Goal: Check status: Check status

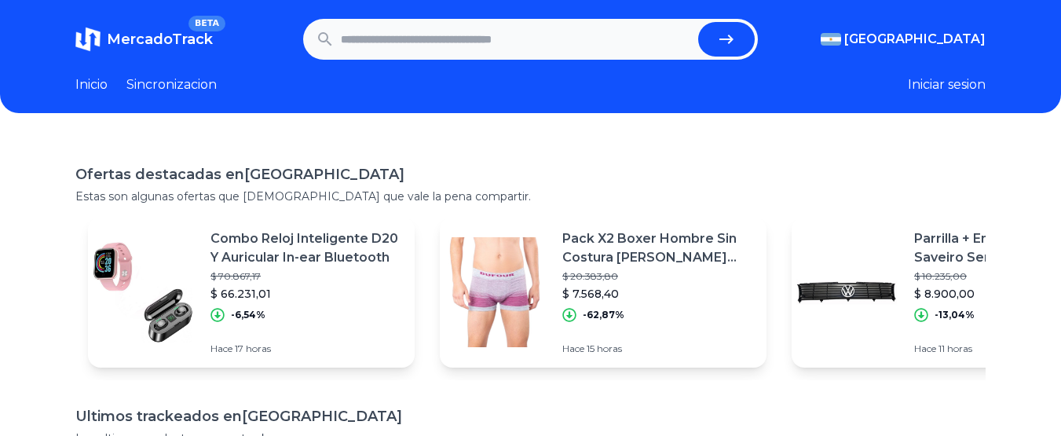
click at [386, 44] on input "text" at bounding box center [517, 39] width 352 height 35
paste input "**********"
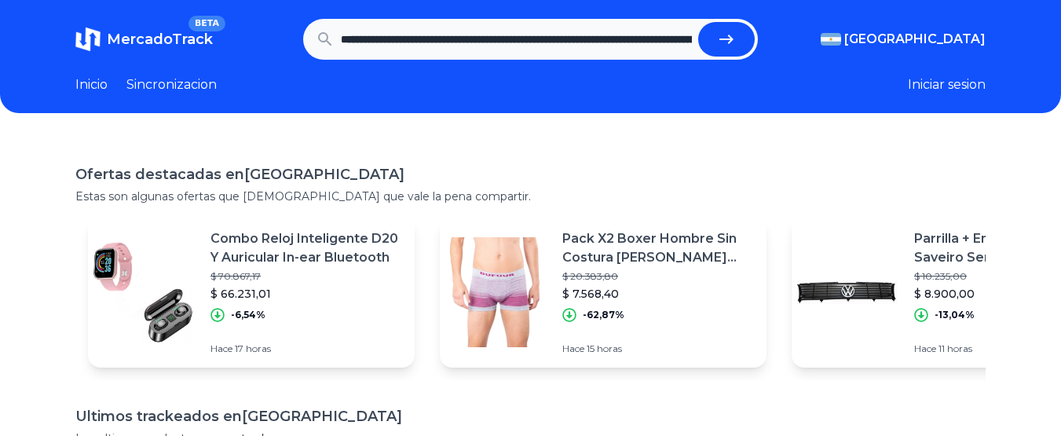
scroll to position [0, 1337]
click at [704, 22] on button "submit" at bounding box center [732, 39] width 57 height 35
type input "**********"
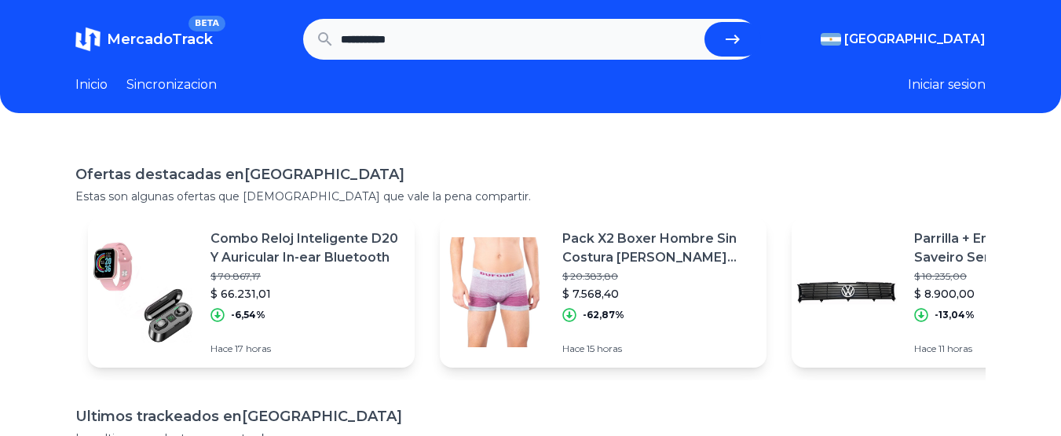
scroll to position [0, 0]
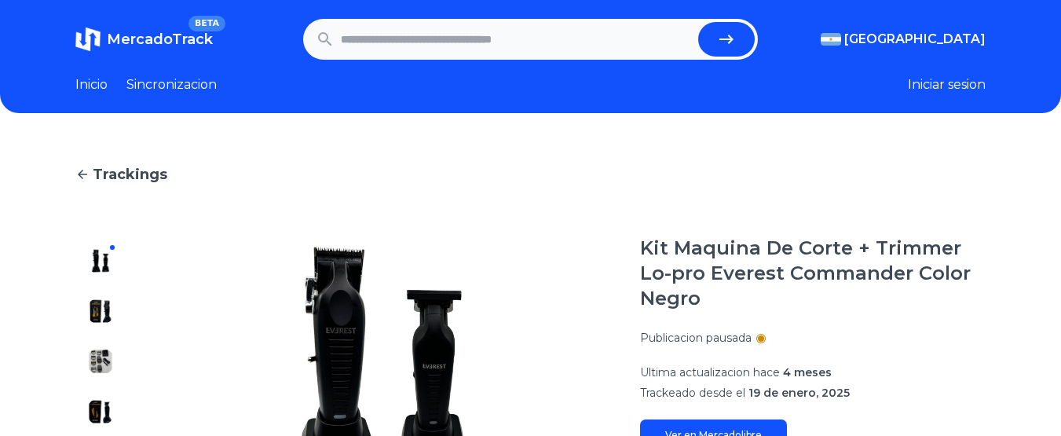
click at [98, 182] on span "Trackings" at bounding box center [130, 174] width 75 height 22
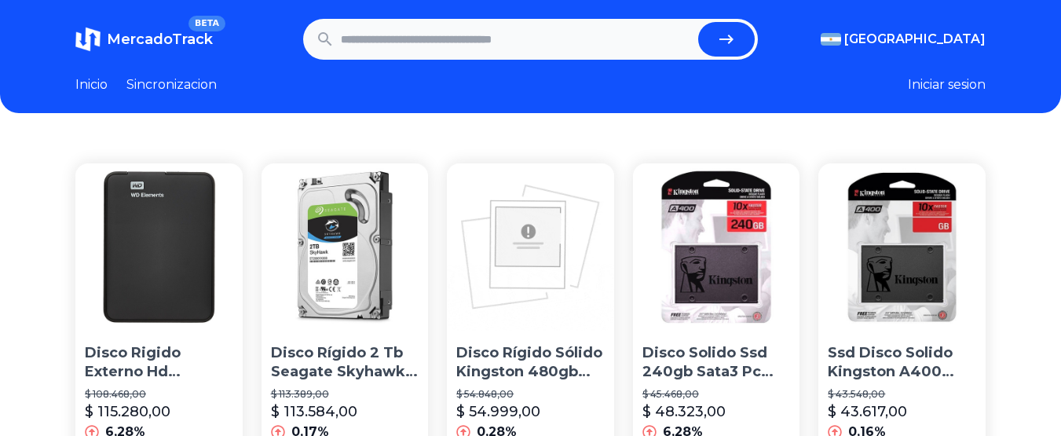
click at [641, 41] on input "text" at bounding box center [517, 39] width 352 height 35
type input "*******"
click at [698, 22] on button "submit" at bounding box center [726, 39] width 57 height 35
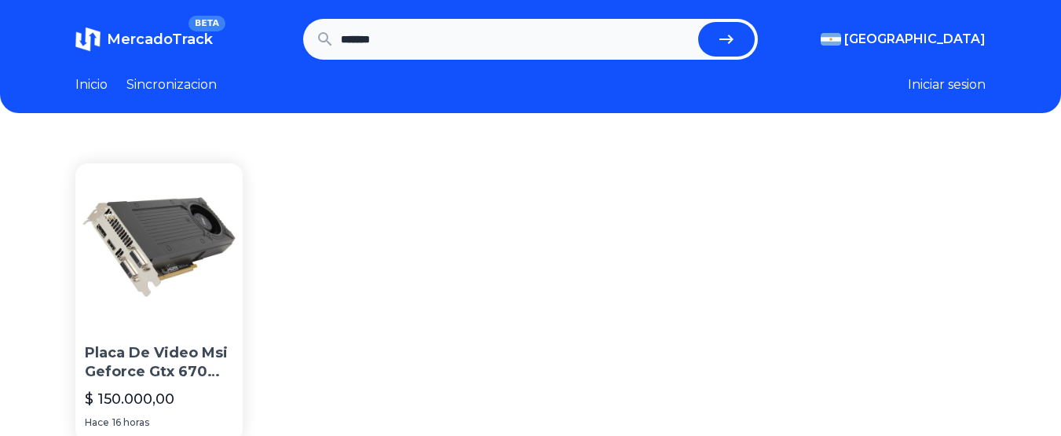
click at [99, 266] on img at bounding box center [158, 246] width 167 height 167
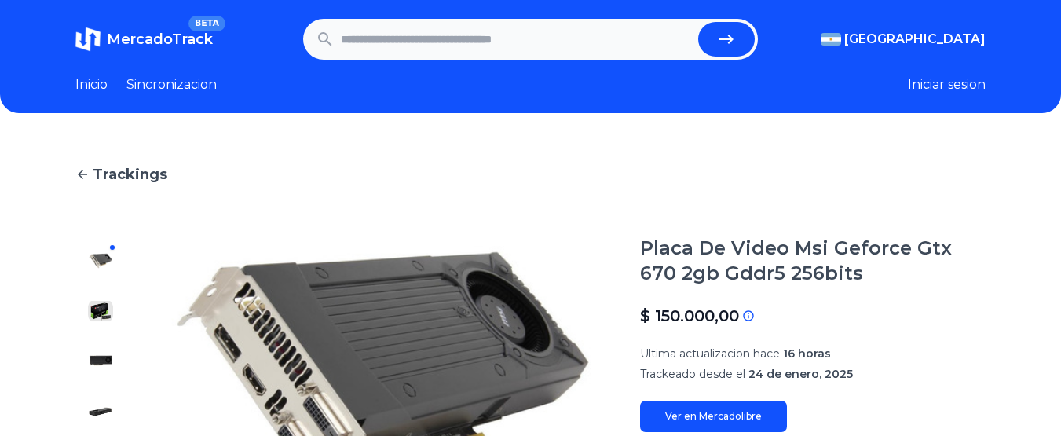
click at [414, 40] on input "text" at bounding box center [517, 39] width 352 height 35
type input "*******"
click at [698, 22] on button "submit" at bounding box center [726, 39] width 57 height 35
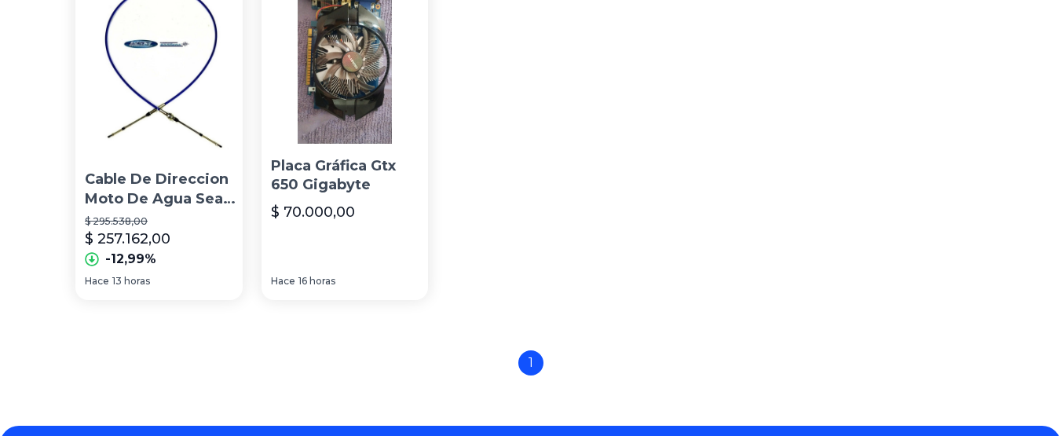
scroll to position [13, 0]
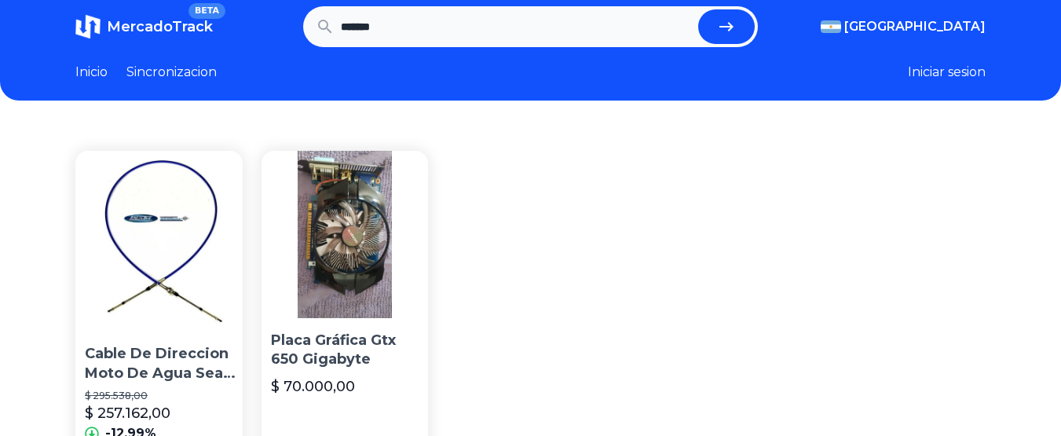
click at [380, 302] on img at bounding box center [344, 234] width 167 height 167
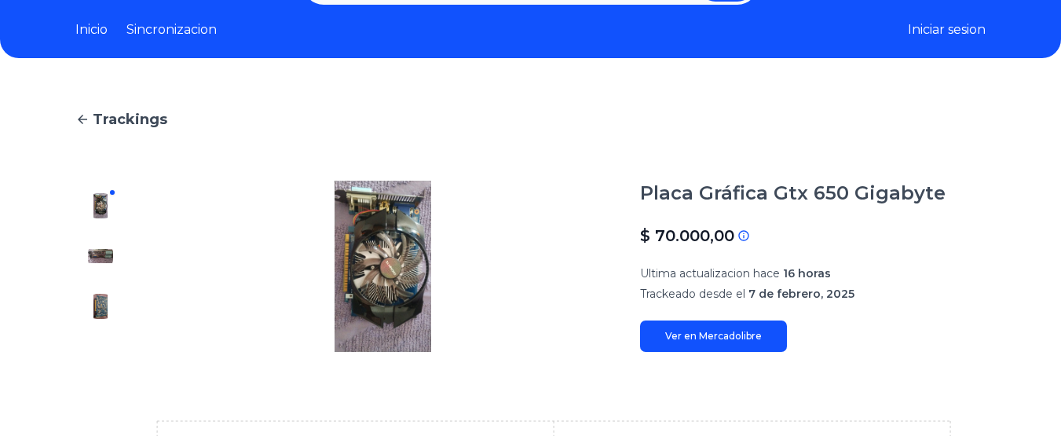
scroll to position [64, 0]
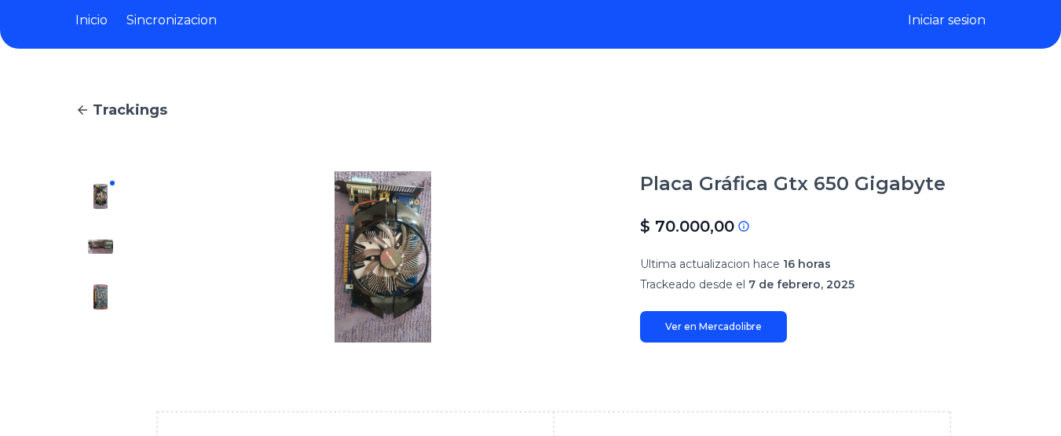
click at [367, 268] on img at bounding box center [382, 256] width 451 height 171
click at [94, 247] on img at bounding box center [100, 246] width 25 height 25
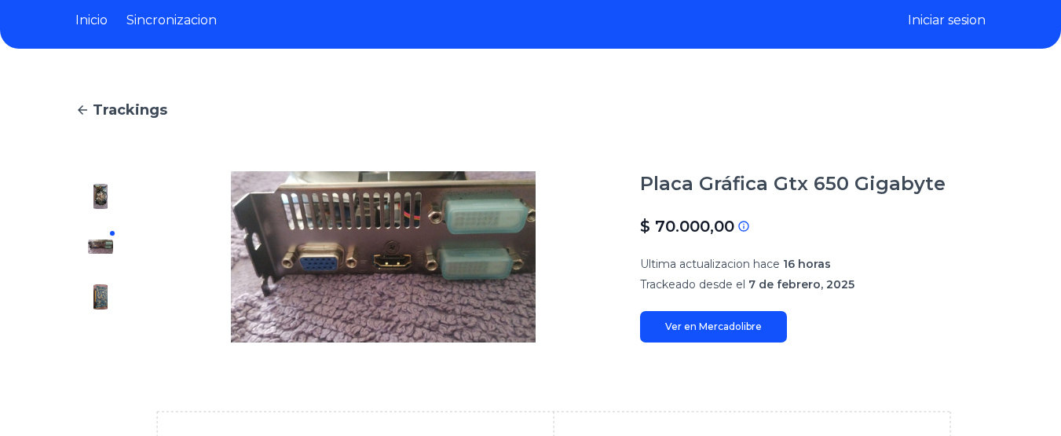
click at [99, 296] on img at bounding box center [100, 296] width 25 height 25
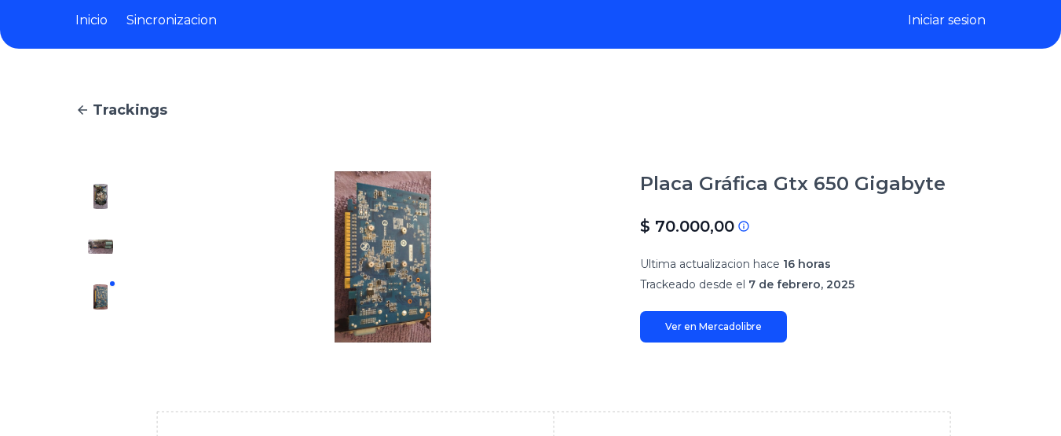
click at [103, 243] on img at bounding box center [100, 246] width 25 height 25
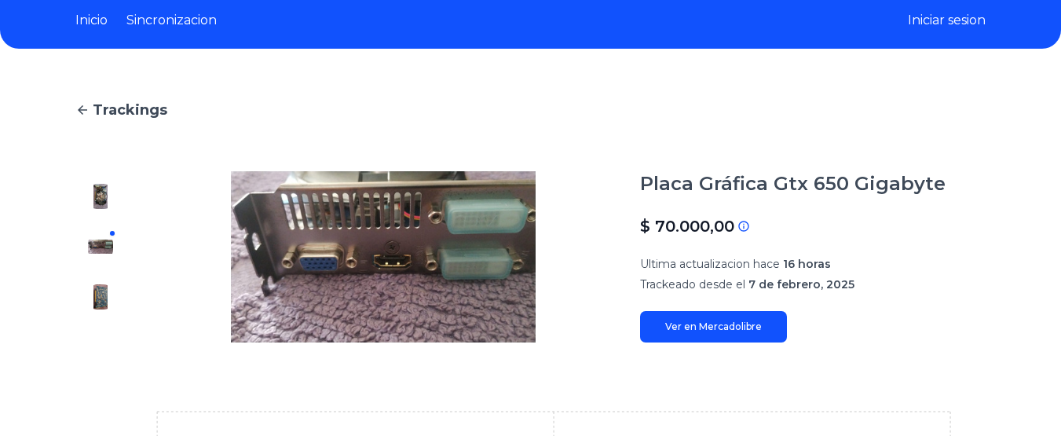
click at [95, 188] on img at bounding box center [100, 196] width 25 height 25
